Goal: Transaction & Acquisition: Purchase product/service

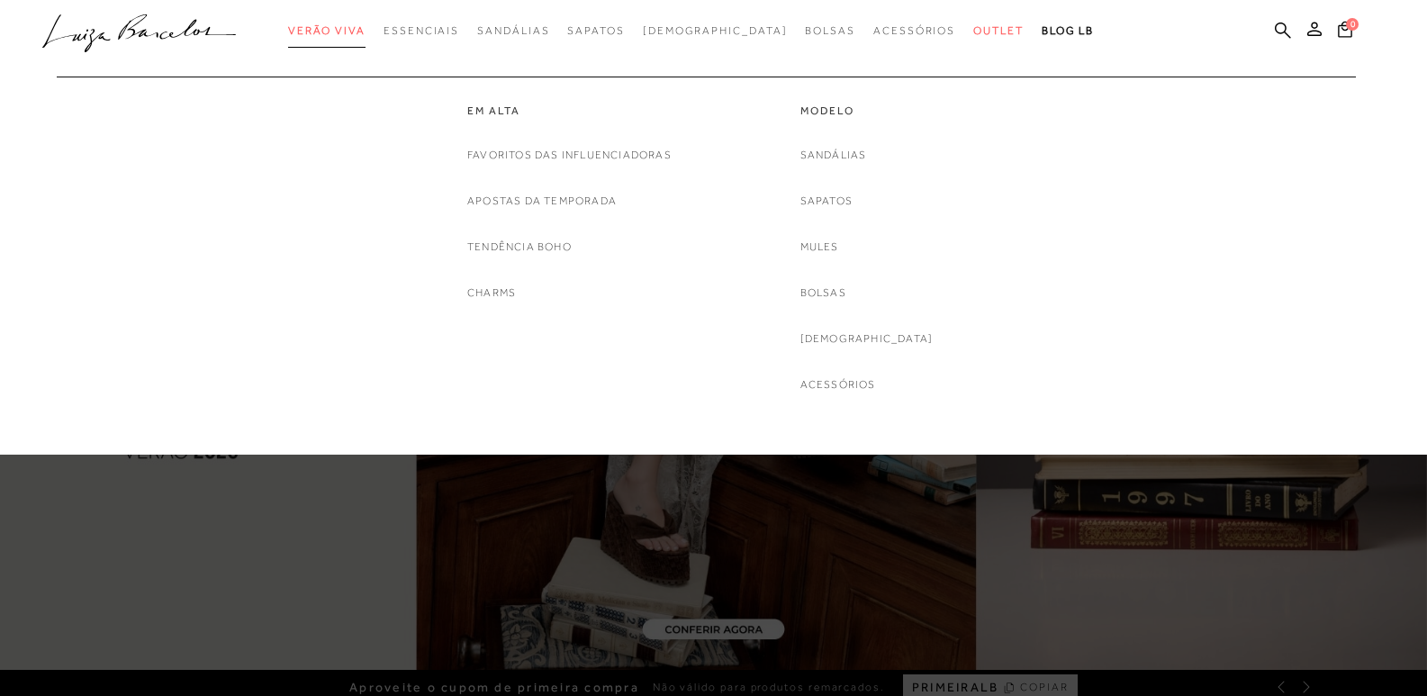
click at [365, 30] on span "Verão Viva" at bounding box center [326, 30] width 77 height 13
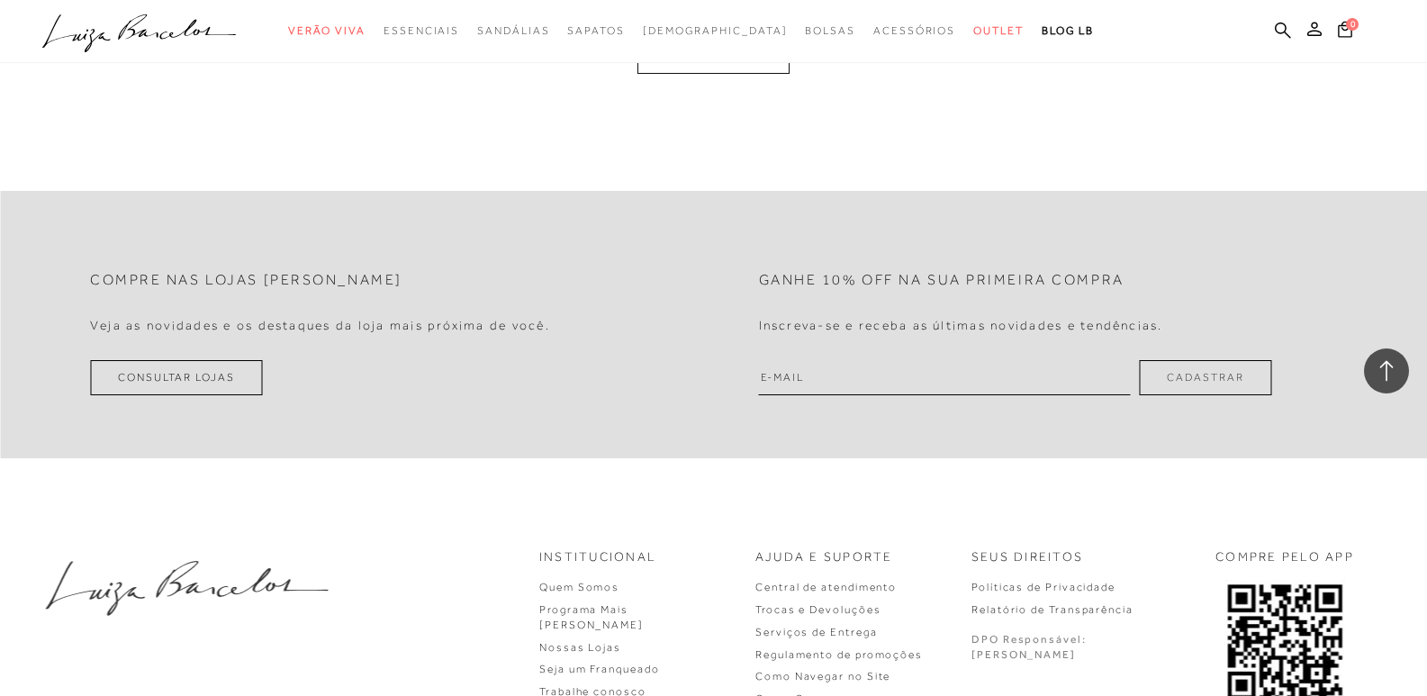
scroll to position [3853, 0]
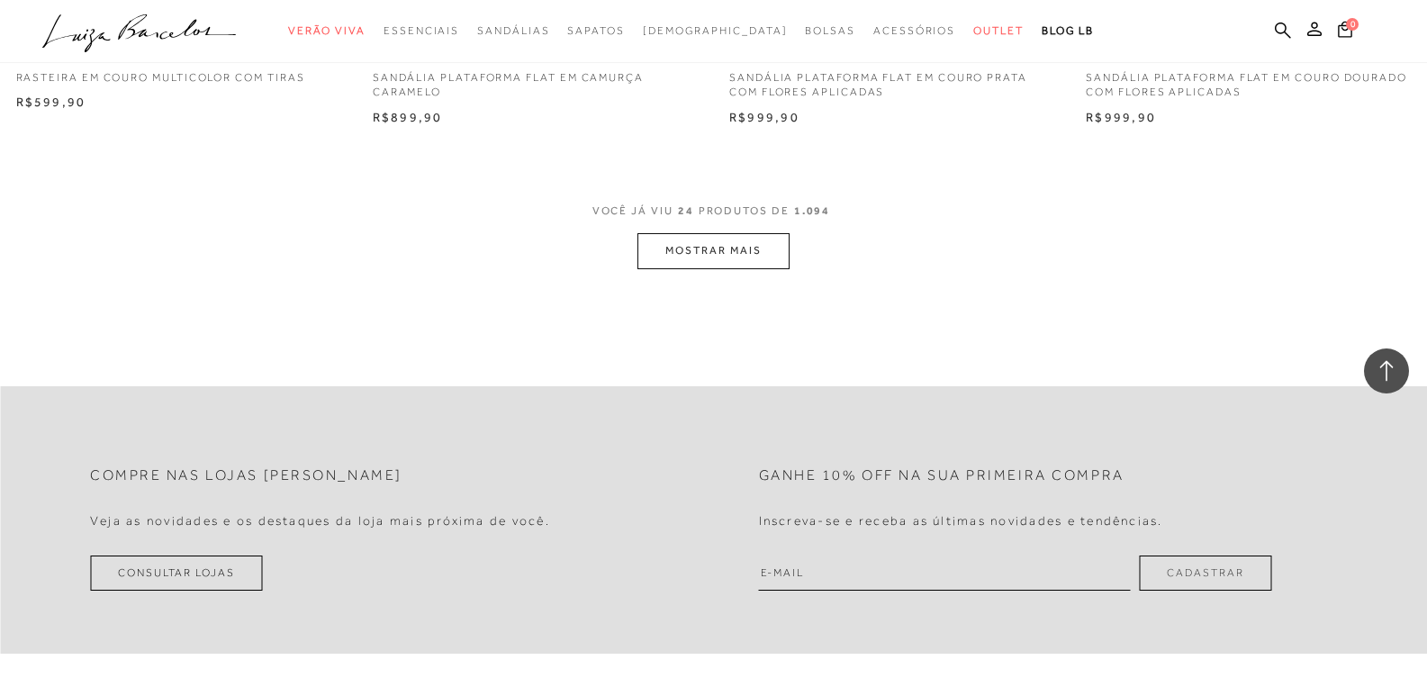
click at [697, 263] on button "MOSTRAR MAIS" at bounding box center [712, 250] width 151 height 35
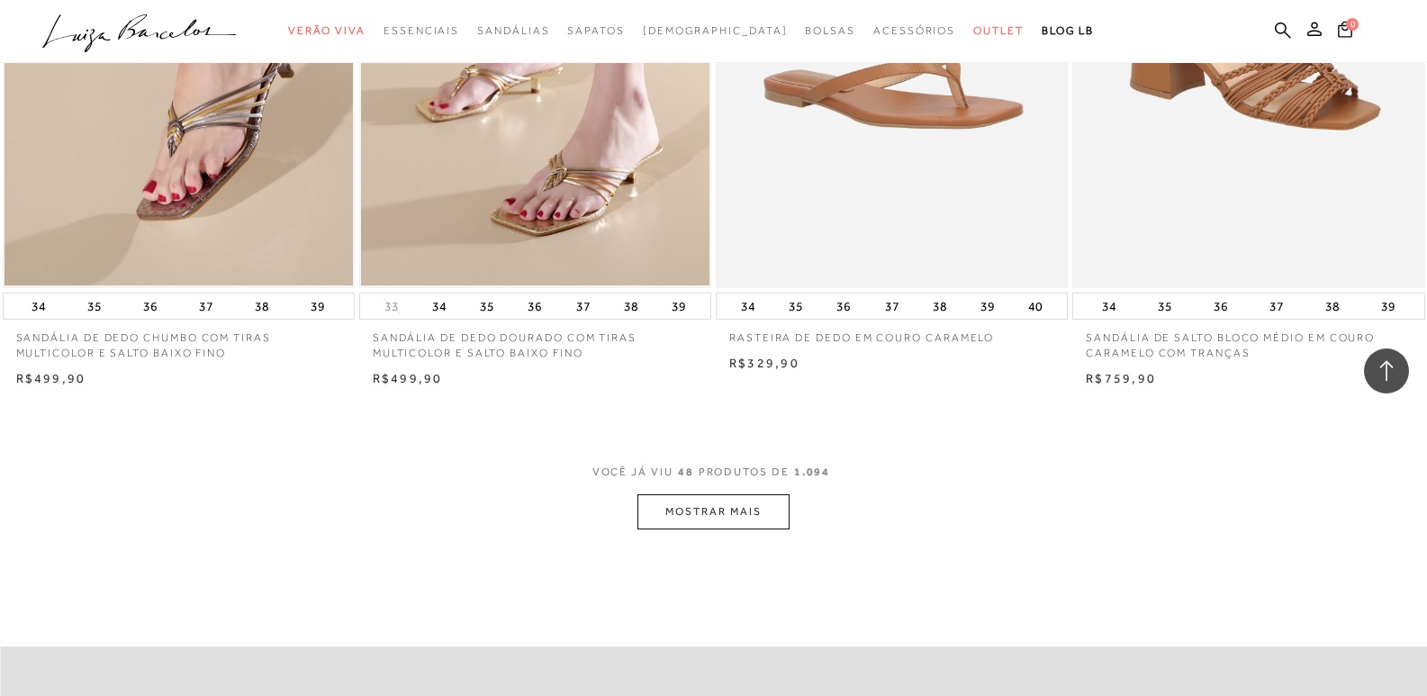
scroll to position [7543, 0]
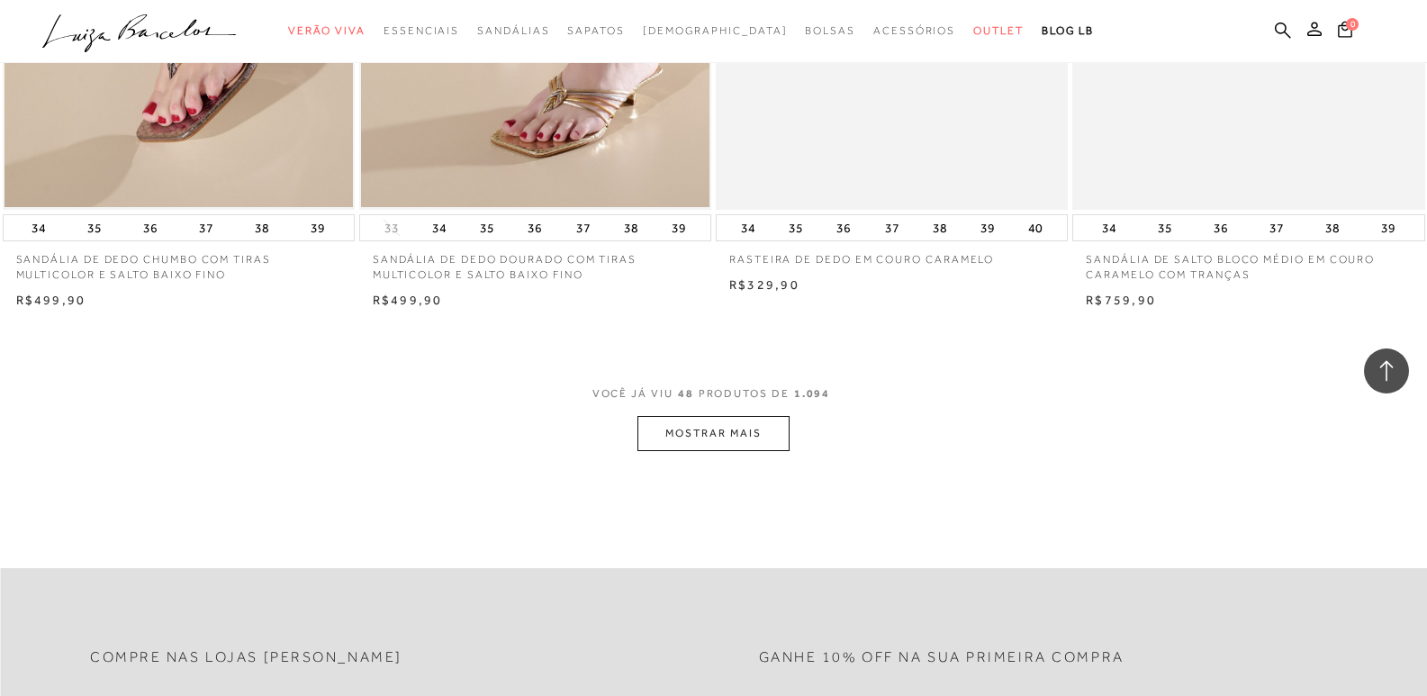
click at [744, 427] on button "MOSTRAR MAIS" at bounding box center [712, 433] width 151 height 35
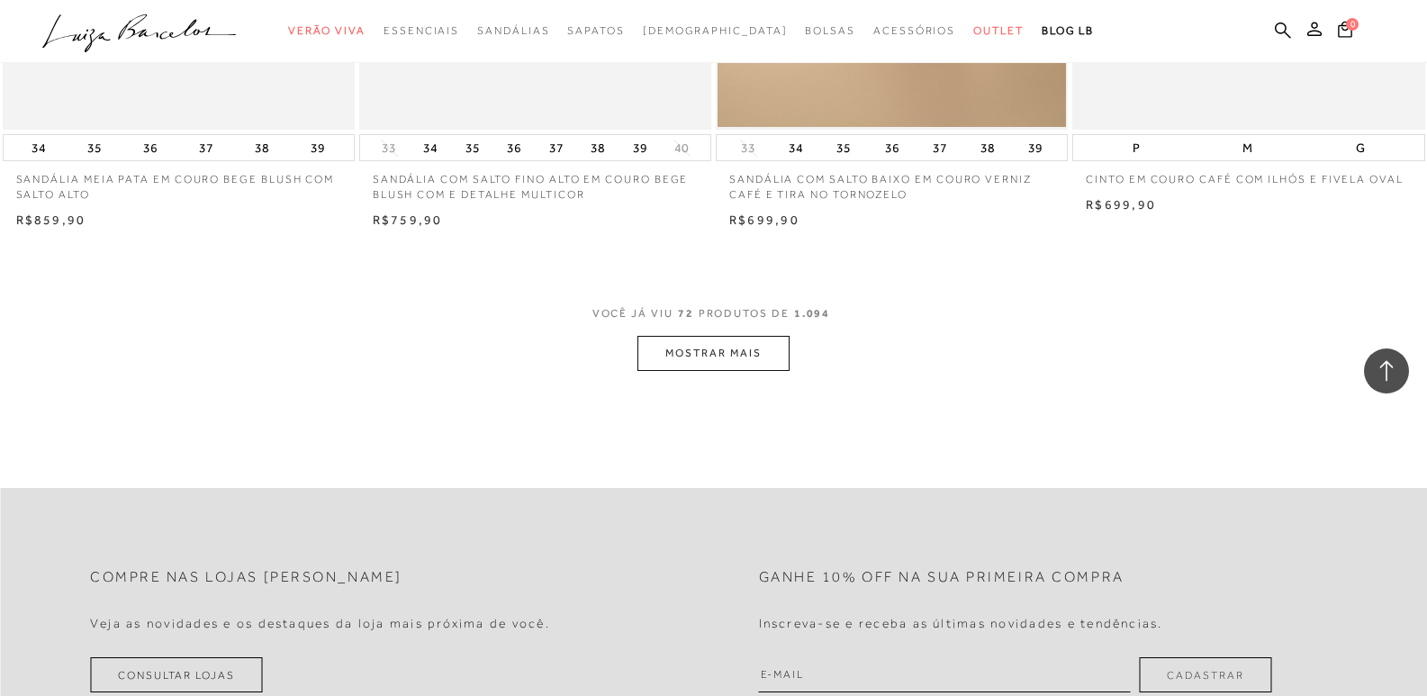
scroll to position [11503, 0]
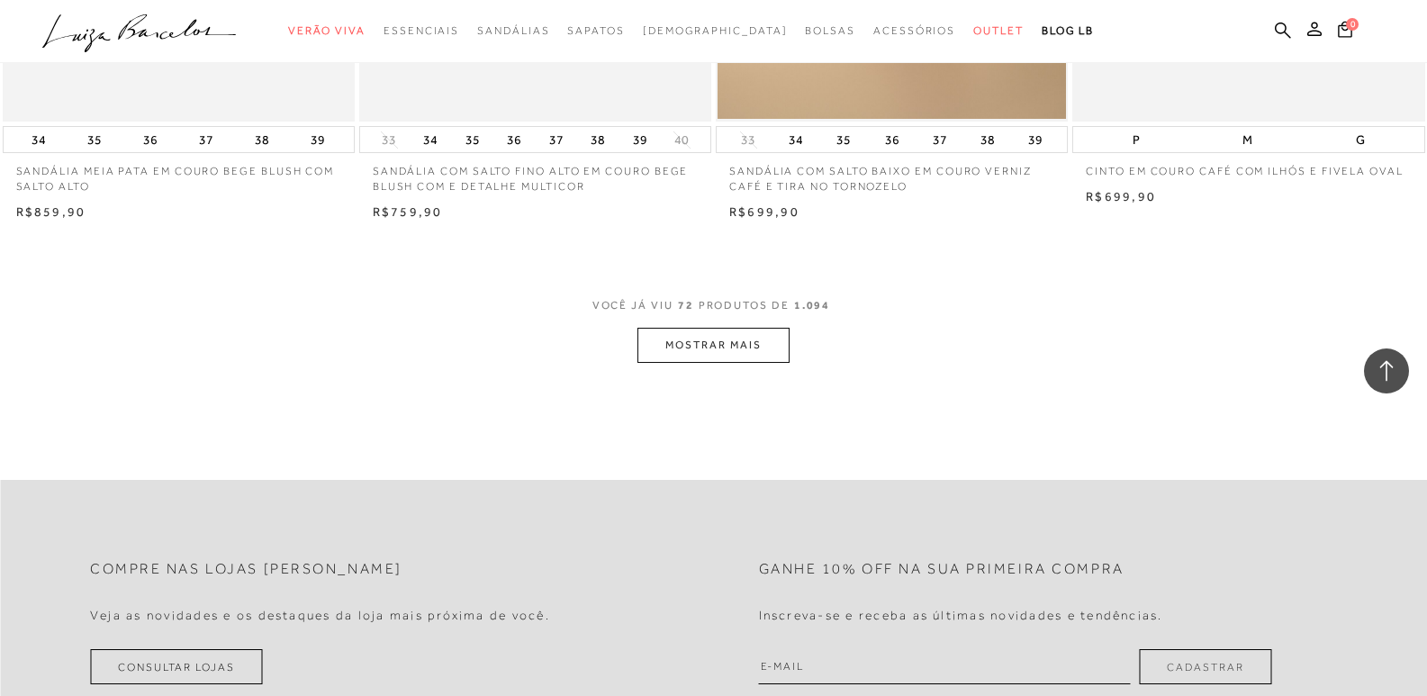
click at [679, 339] on button "MOSTRAR MAIS" at bounding box center [712, 345] width 151 height 35
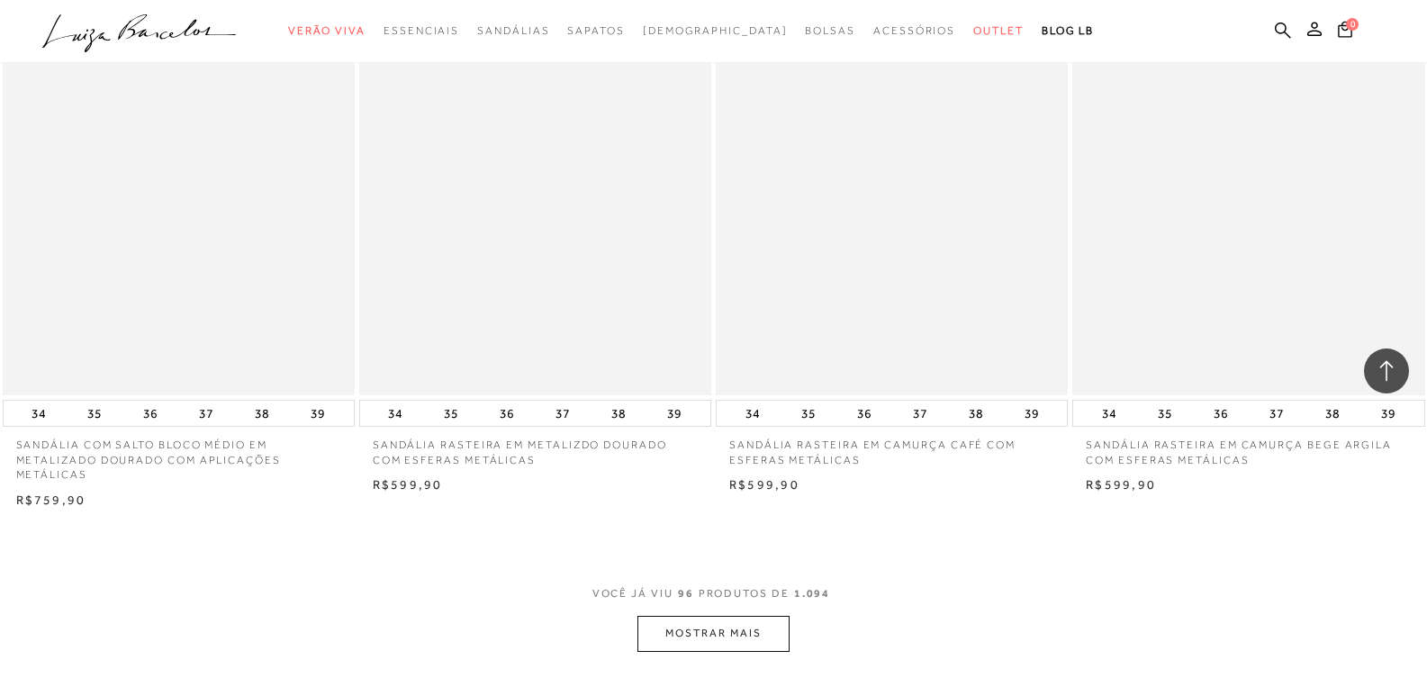
scroll to position [15103, 0]
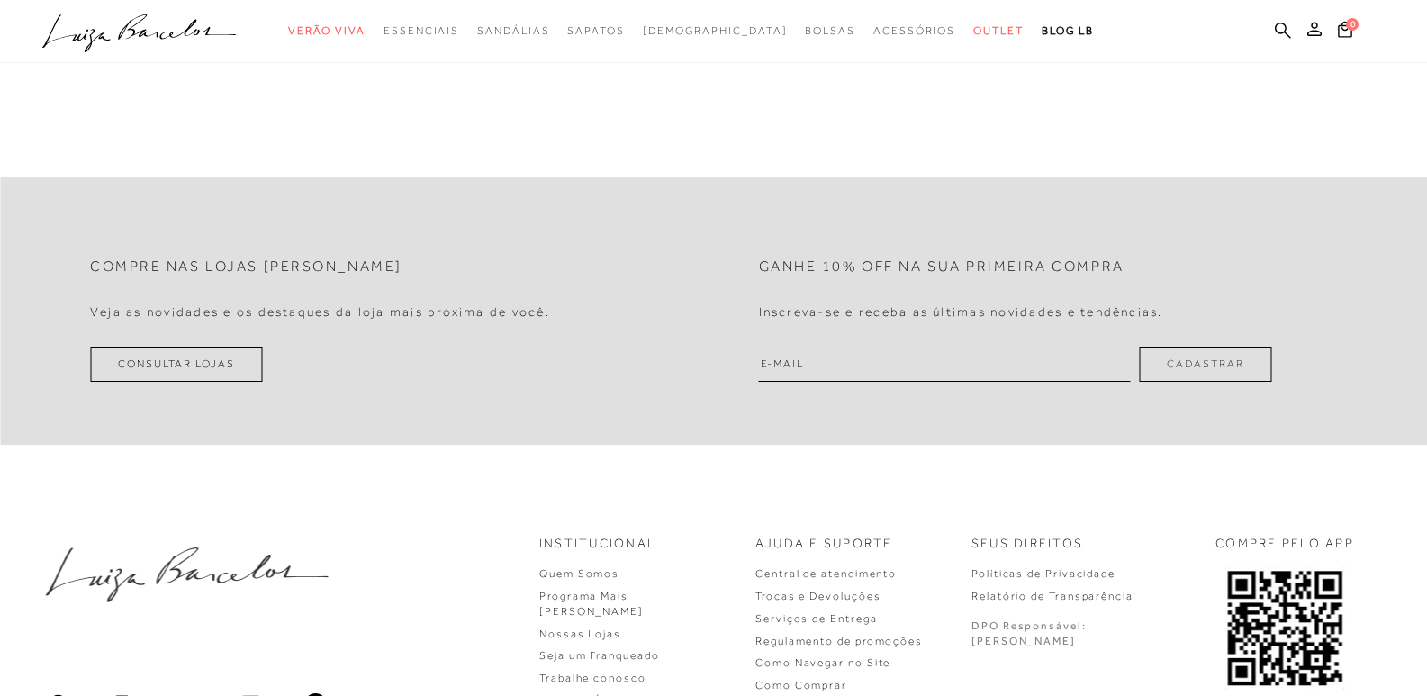
scroll to position [2728, 0]
